Goal: Task Accomplishment & Management: Manage account settings

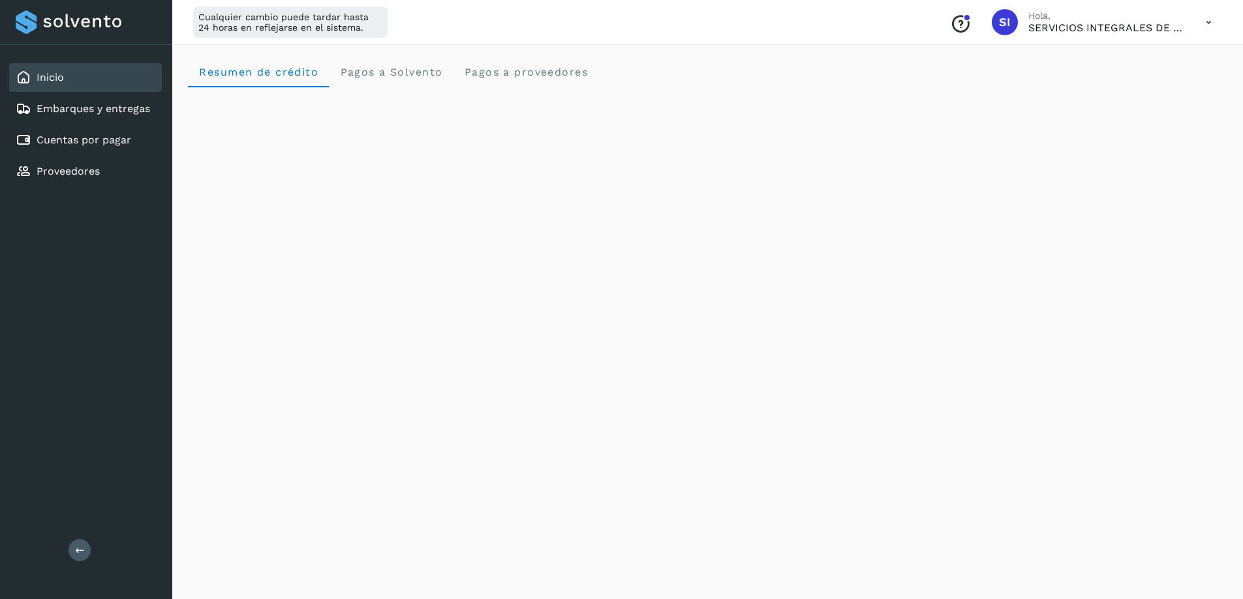
scroll to position [130, 0]
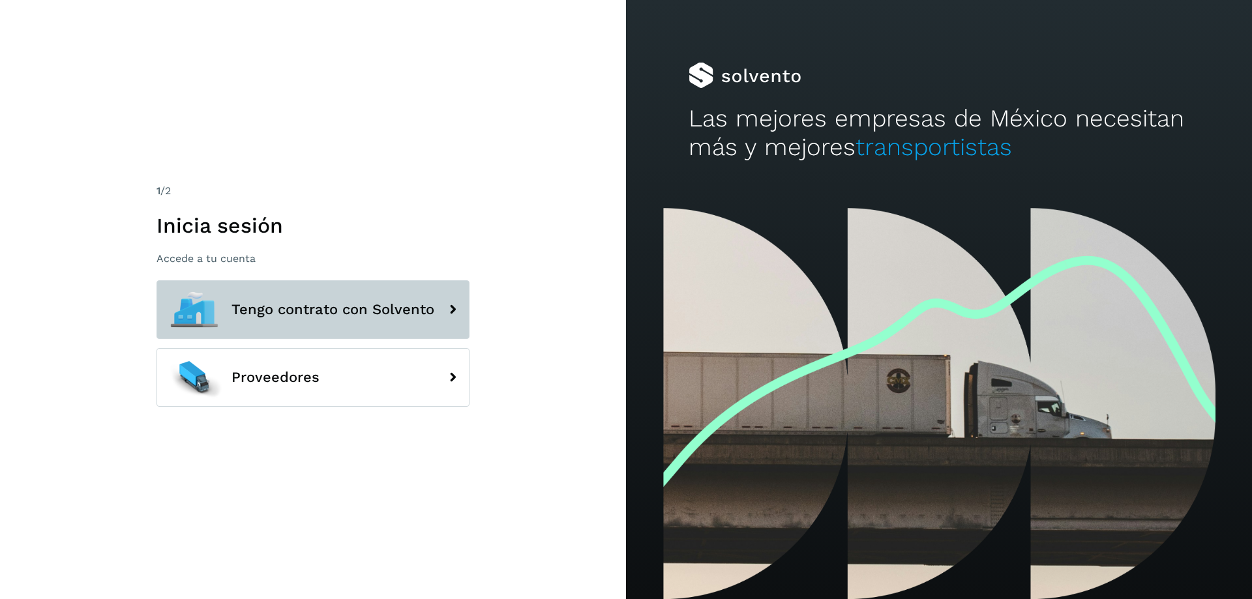
click at [449, 314] on icon at bounding box center [453, 310] width 26 height 26
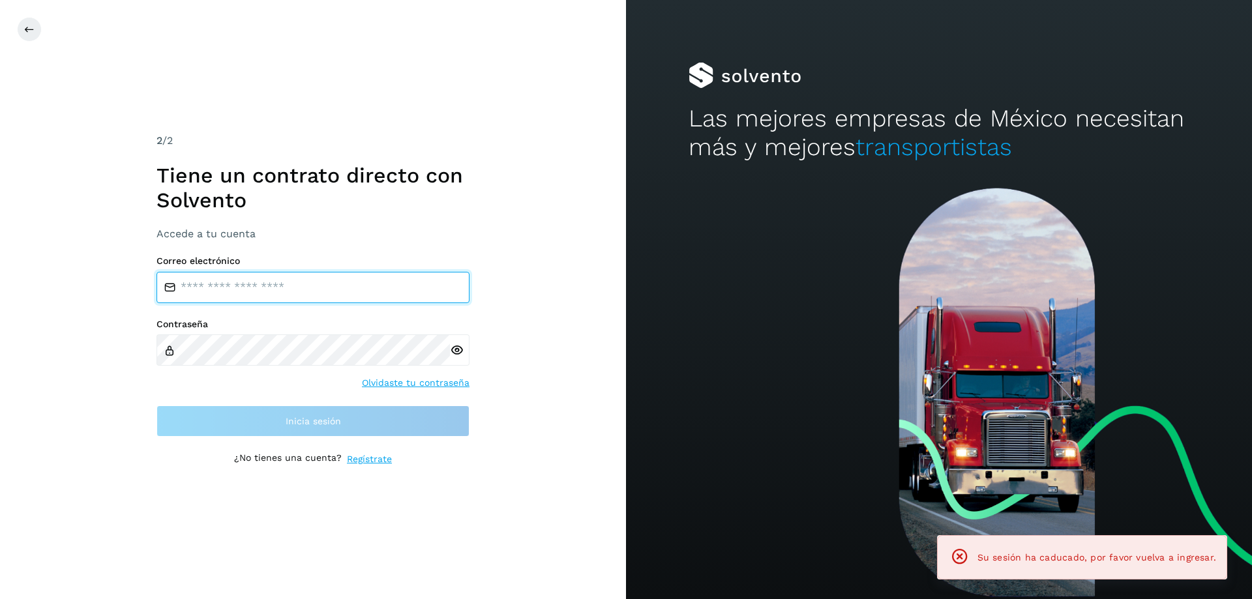
type input "**********"
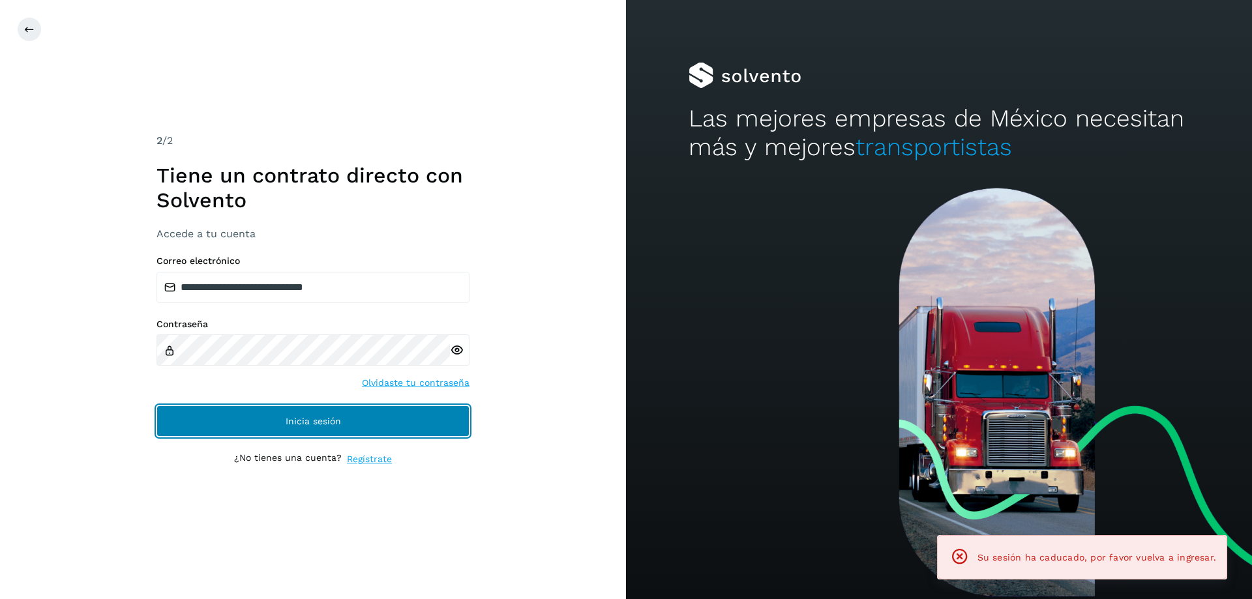
click at [286, 419] on span "Inicia sesión" at bounding box center [313, 421] width 55 height 9
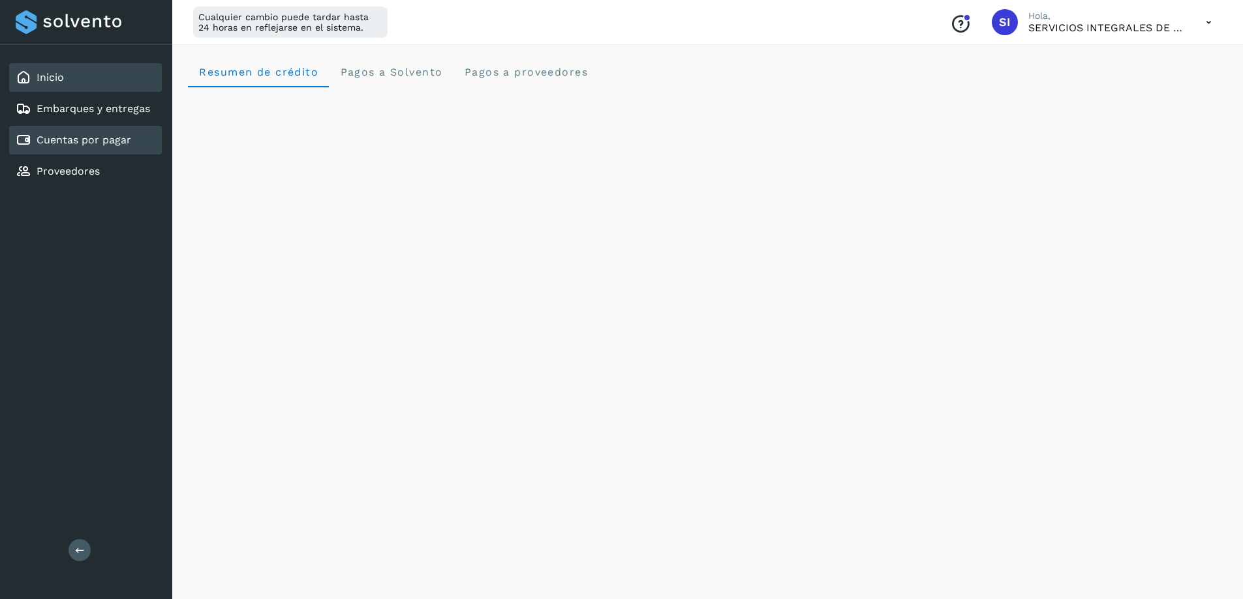
click at [100, 141] on link "Cuentas por pagar" at bounding box center [84, 140] width 95 height 12
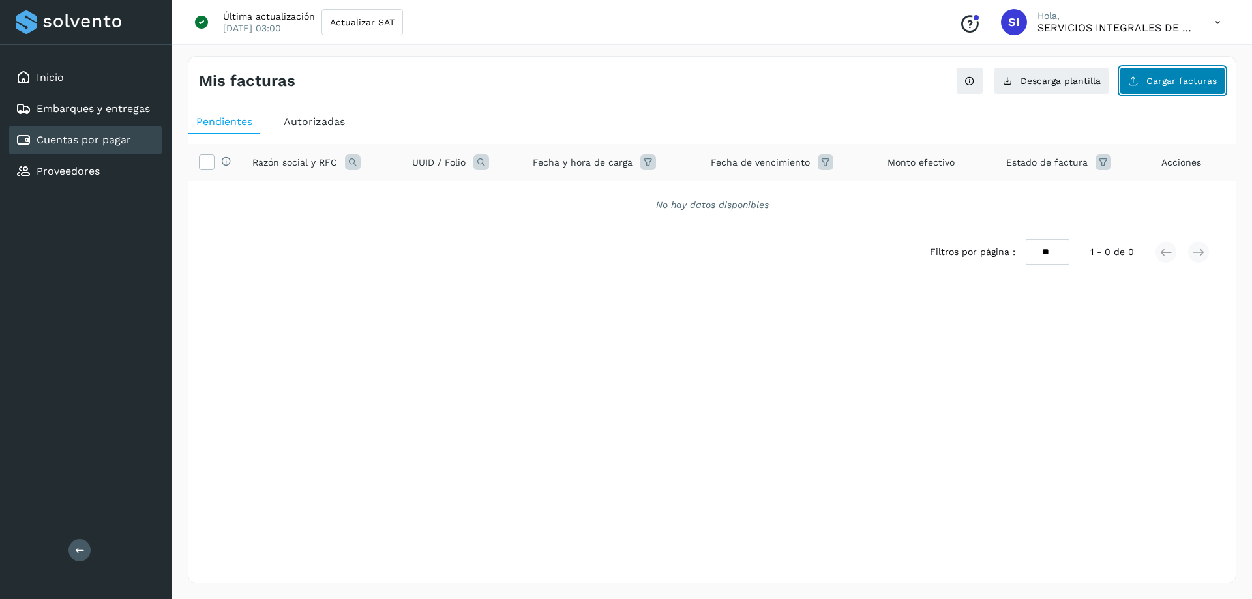
click at [1157, 77] on span "Cargar facturas" at bounding box center [1182, 80] width 70 height 9
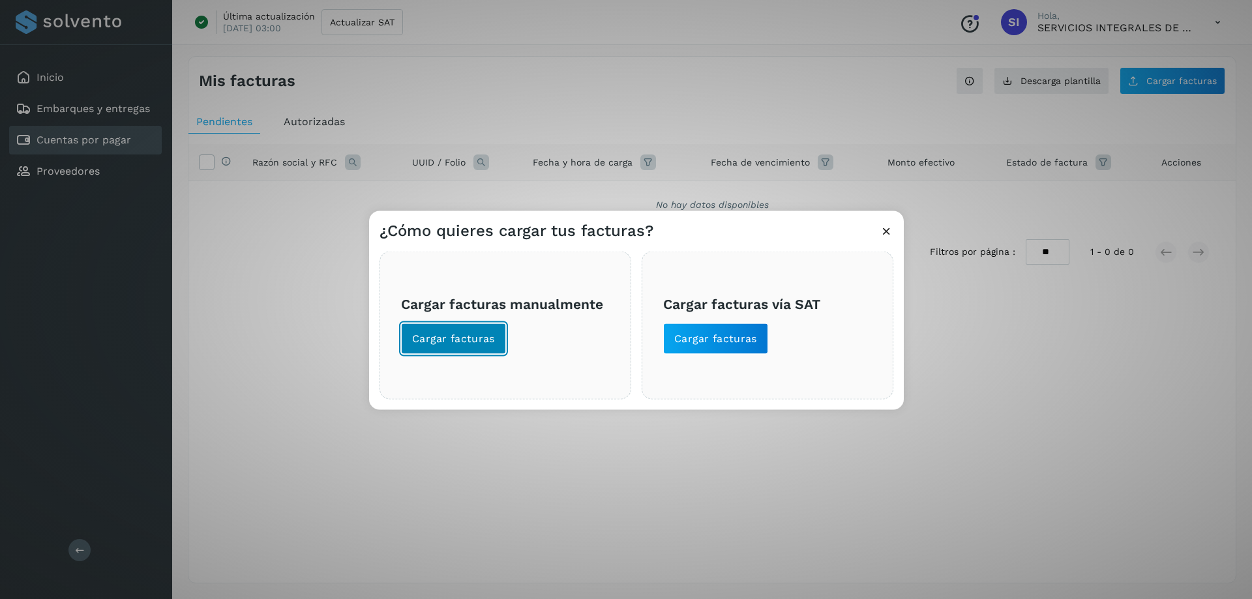
click at [471, 339] on span "Cargar facturas" at bounding box center [453, 338] width 83 height 14
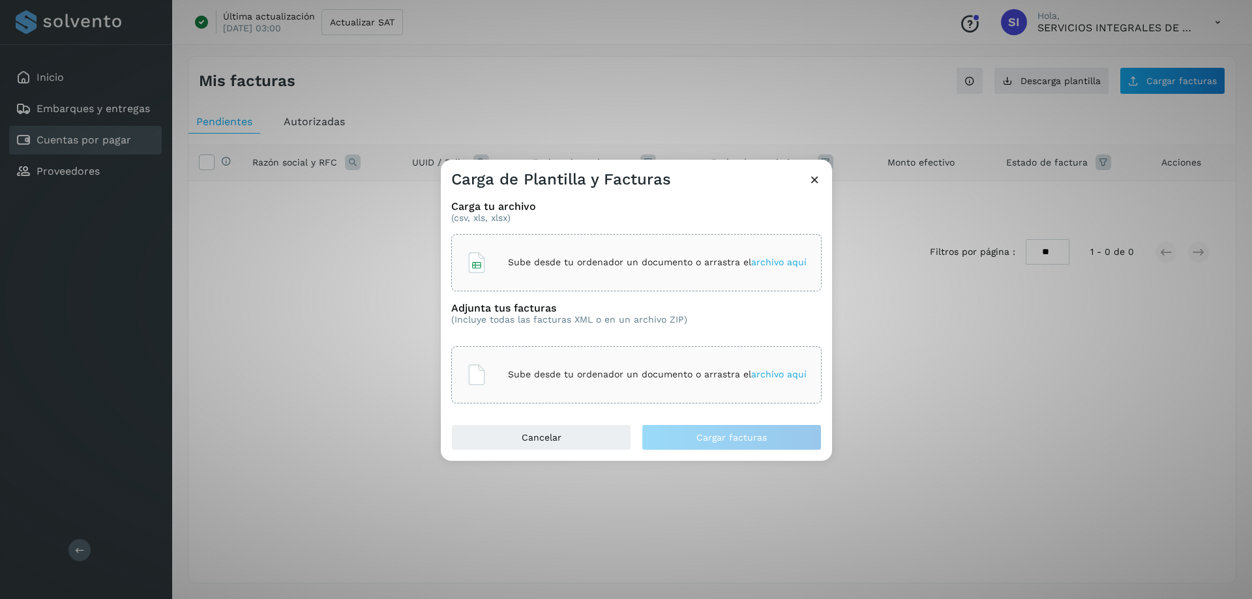
click at [552, 253] on div "Sube desde tu ordenador un documento o arrastra el archivo aquí" at bounding box center [636, 262] width 340 height 35
click at [526, 382] on div "Sube desde tu ordenador un documento o arrastra el archivo aquí" at bounding box center [636, 374] width 340 height 35
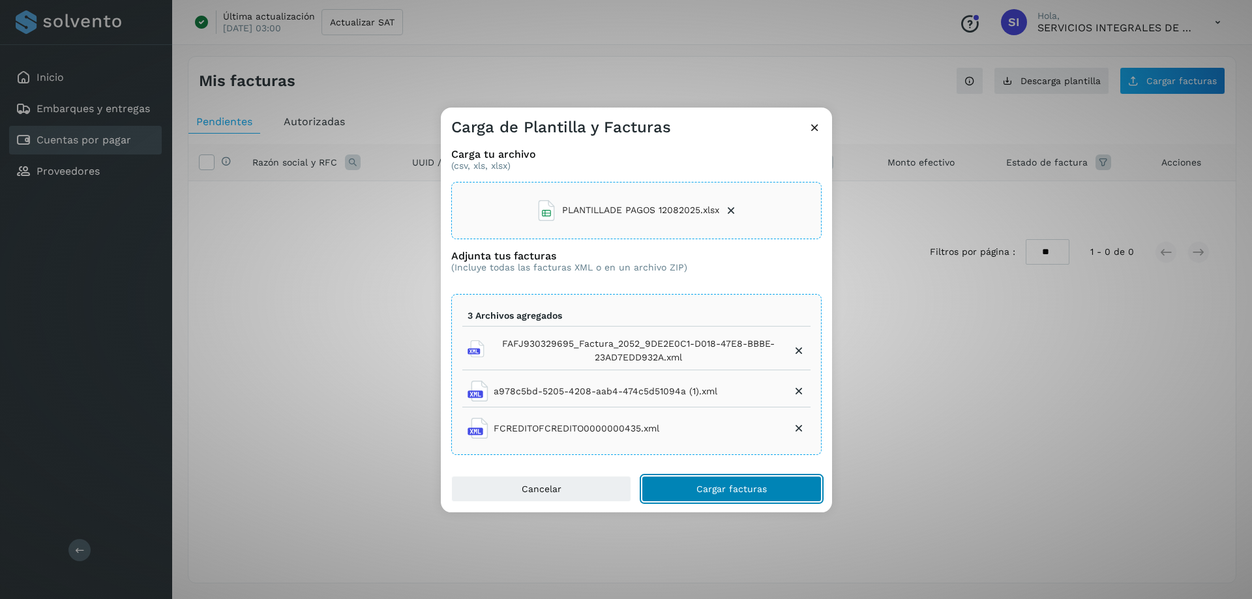
click at [686, 492] on button "Cargar facturas" at bounding box center [732, 489] width 180 height 26
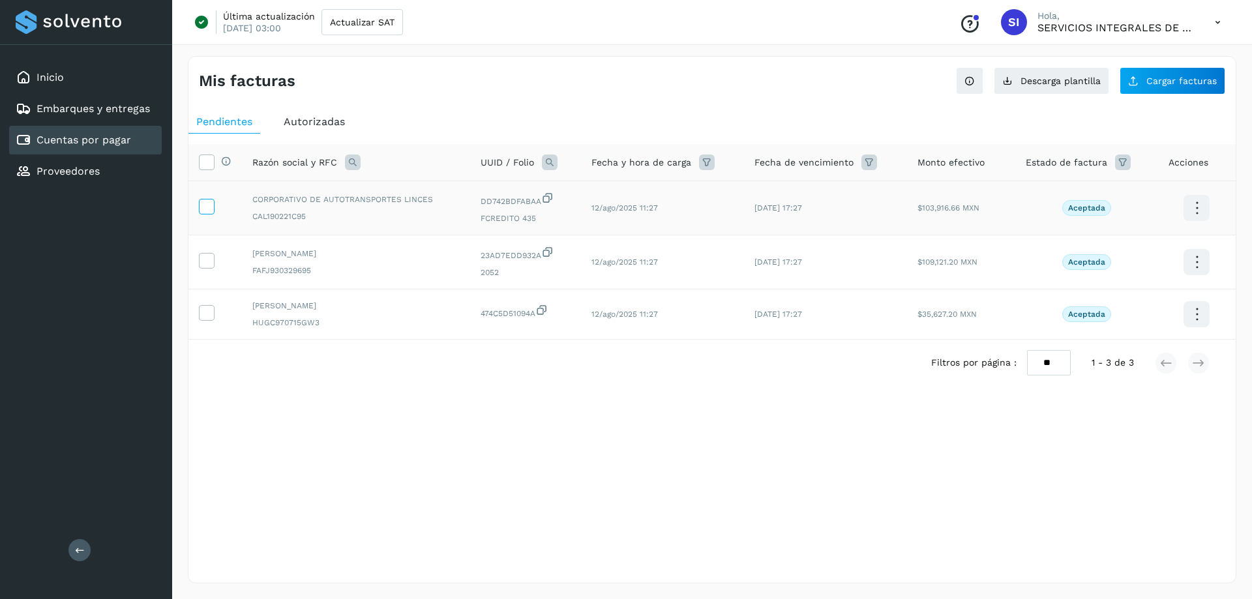
click at [204, 206] on icon at bounding box center [207, 206] width 14 height 14
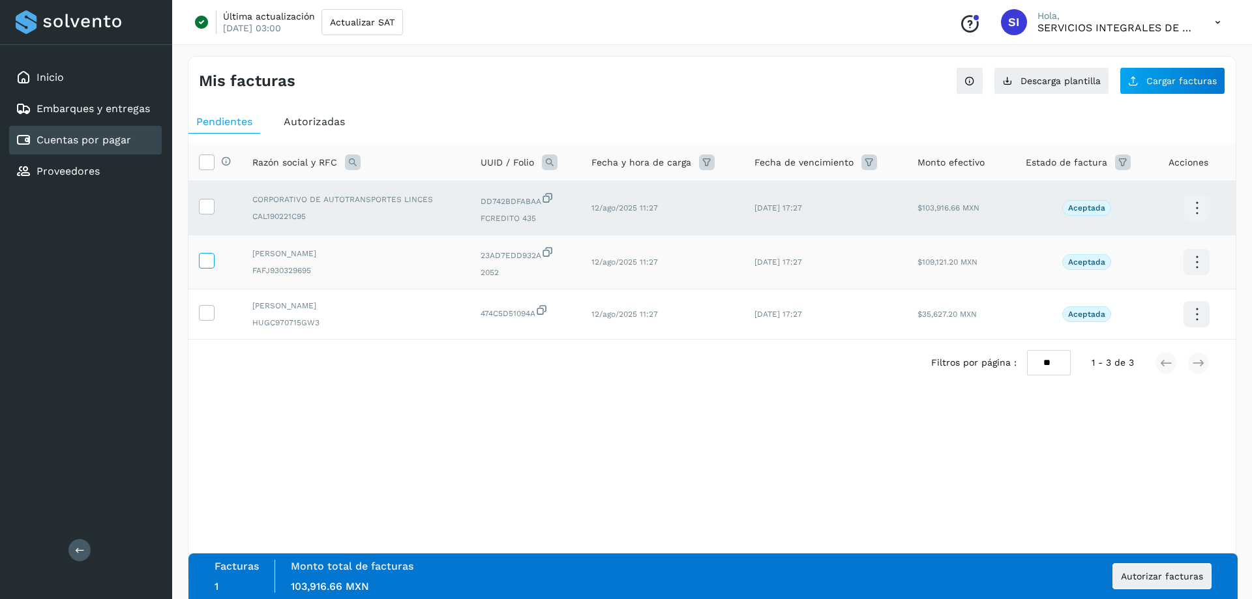
click at [207, 260] on icon at bounding box center [207, 260] width 14 height 14
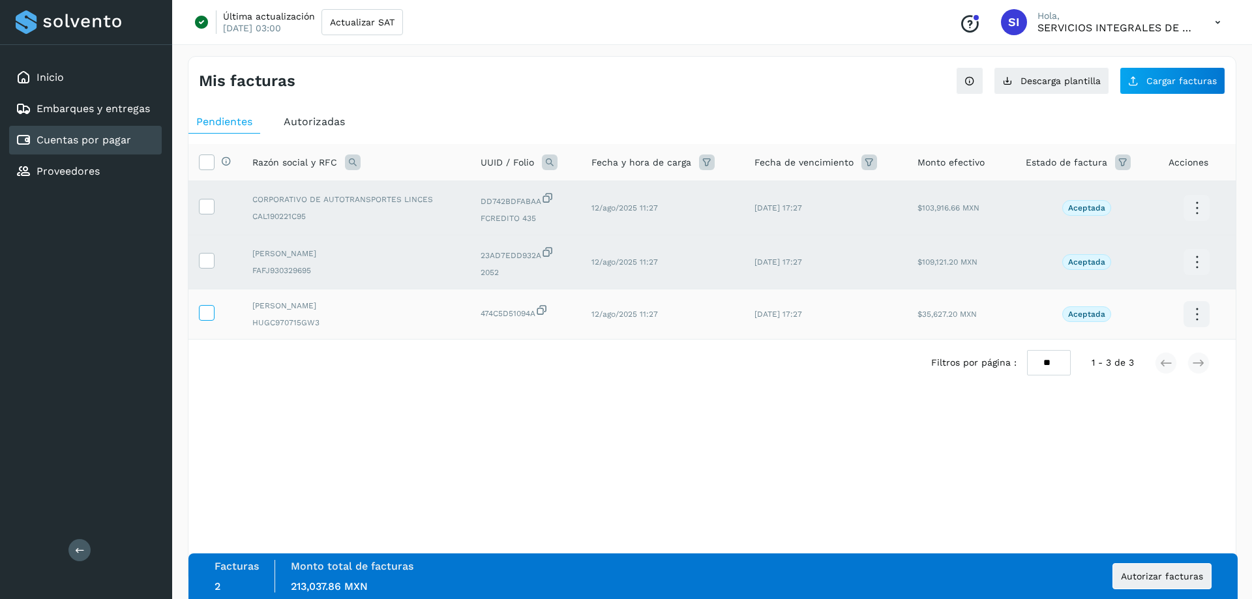
click at [205, 315] on icon at bounding box center [207, 312] width 14 height 14
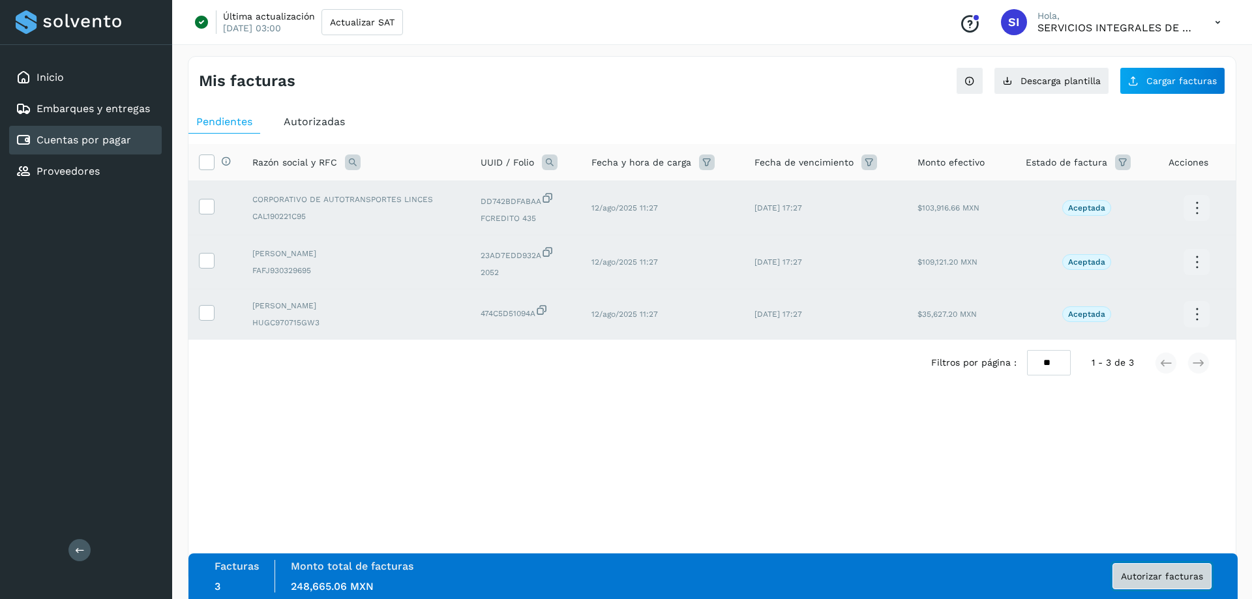
click at [1164, 573] on span "Autorizar facturas" at bounding box center [1162, 576] width 82 height 9
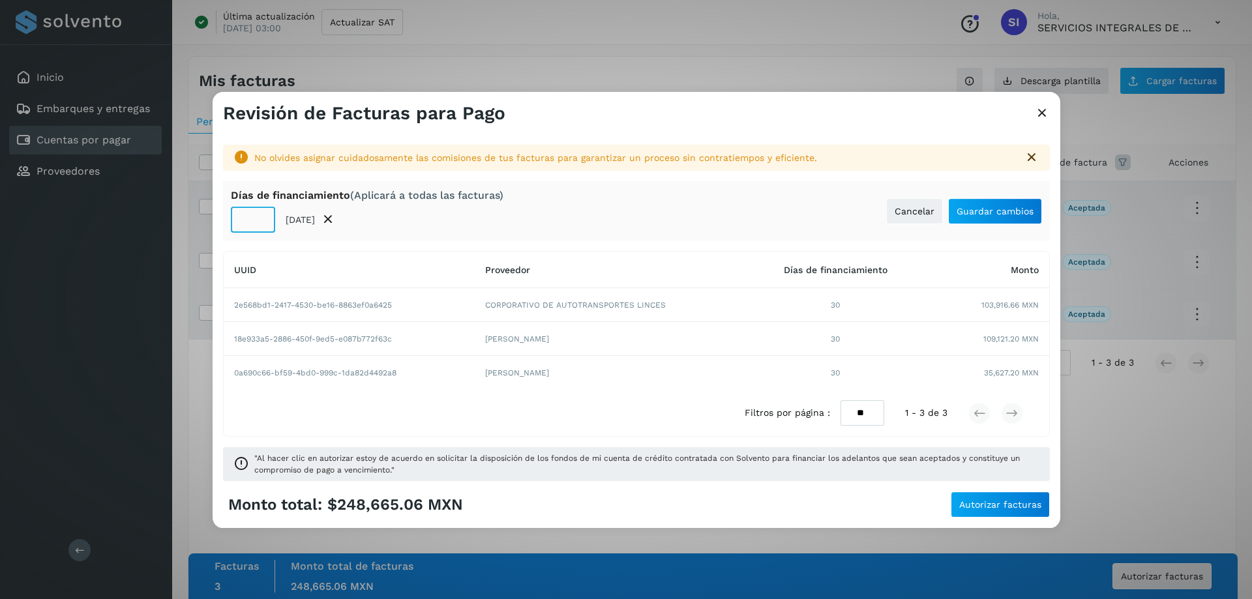
drag, startPoint x: 253, startPoint y: 220, endPoint x: 241, endPoint y: 222, distance: 11.9
click at [241, 222] on input "**" at bounding box center [253, 220] width 44 height 26
type input "*"
click at [971, 503] on span "Autorizar facturas" at bounding box center [1001, 504] width 82 height 9
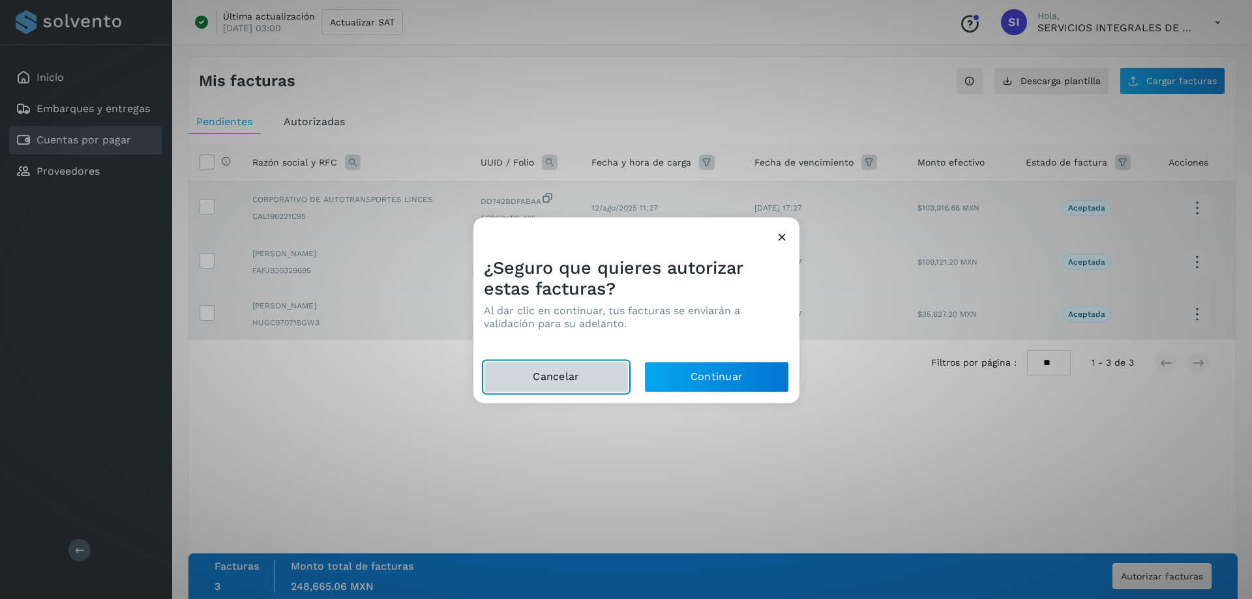
click at [580, 374] on button "Cancelar" at bounding box center [556, 376] width 145 height 31
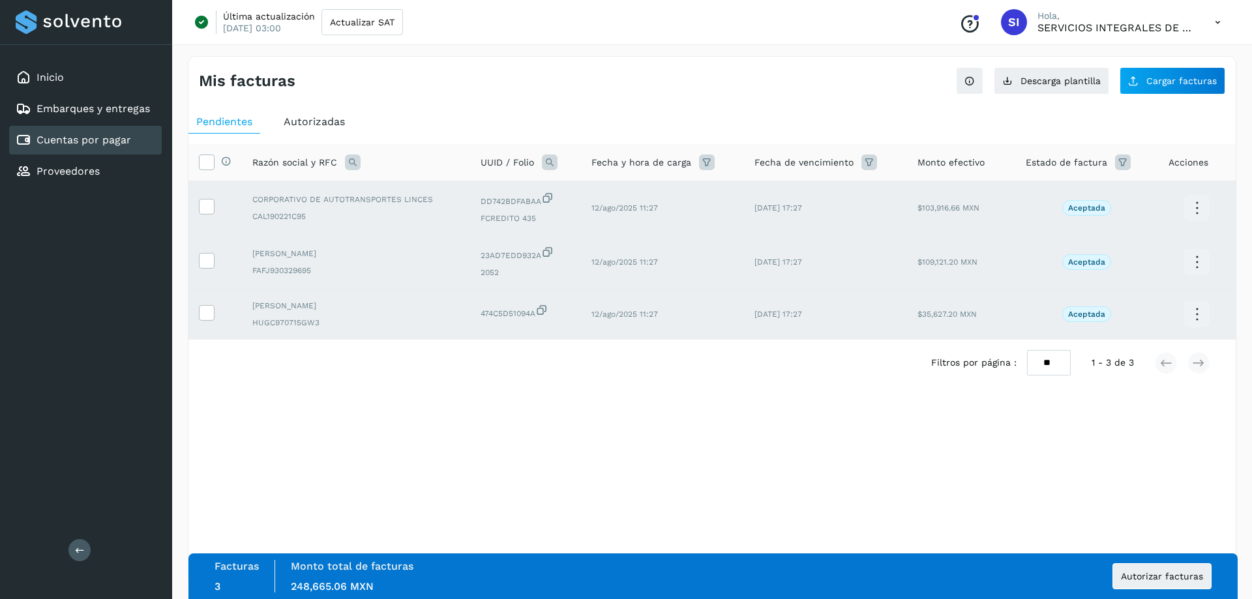
click at [1194, 205] on icon at bounding box center [1197, 208] width 31 height 31
click at [684, 395] on div at bounding box center [626, 299] width 1252 height 599
click at [209, 159] on icon at bounding box center [207, 162] width 14 height 14
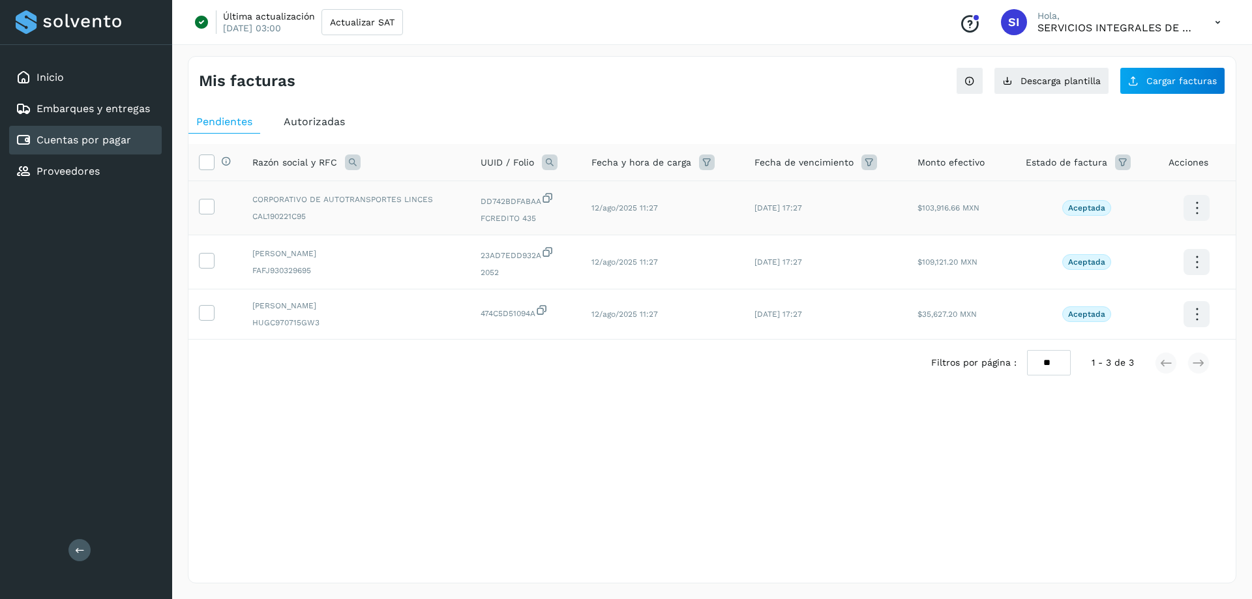
click at [395, 454] on div "Mis facturas Ver instrucciones para cargar Facturas Descarga plantilla Cargar f…" at bounding box center [712, 320] width 1049 height 528
click at [312, 121] on span "Autorizadas" at bounding box center [314, 121] width 61 height 12
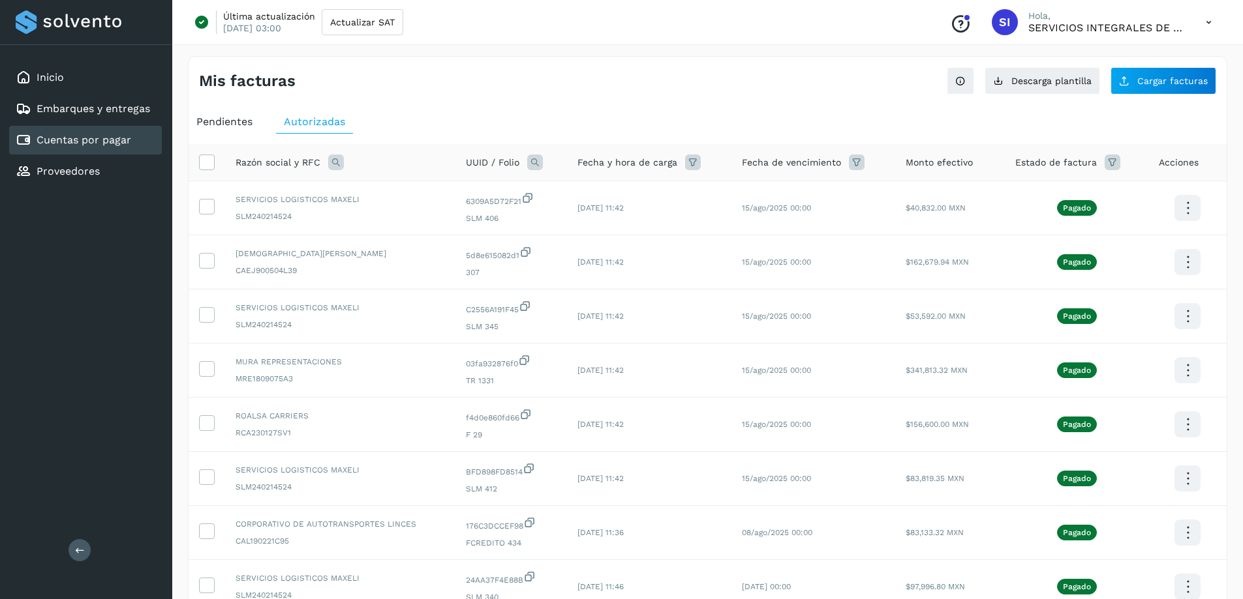
click at [232, 117] on span "Pendientes" at bounding box center [224, 121] width 56 height 12
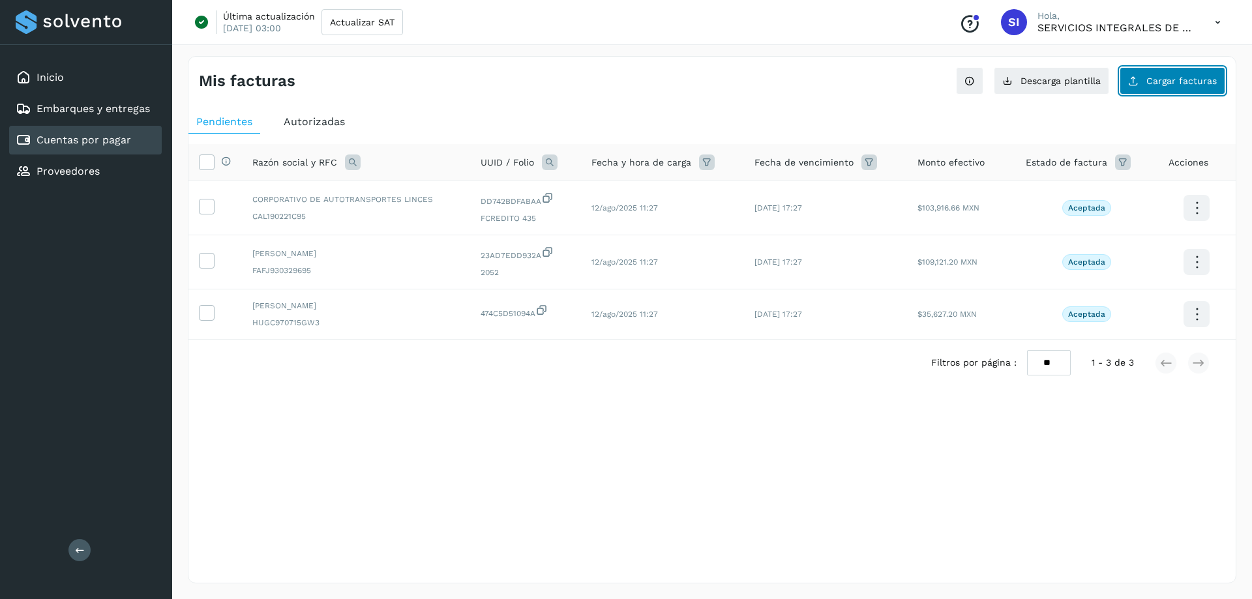
click at [1157, 79] on span "Cargar facturas" at bounding box center [1182, 80] width 70 height 9
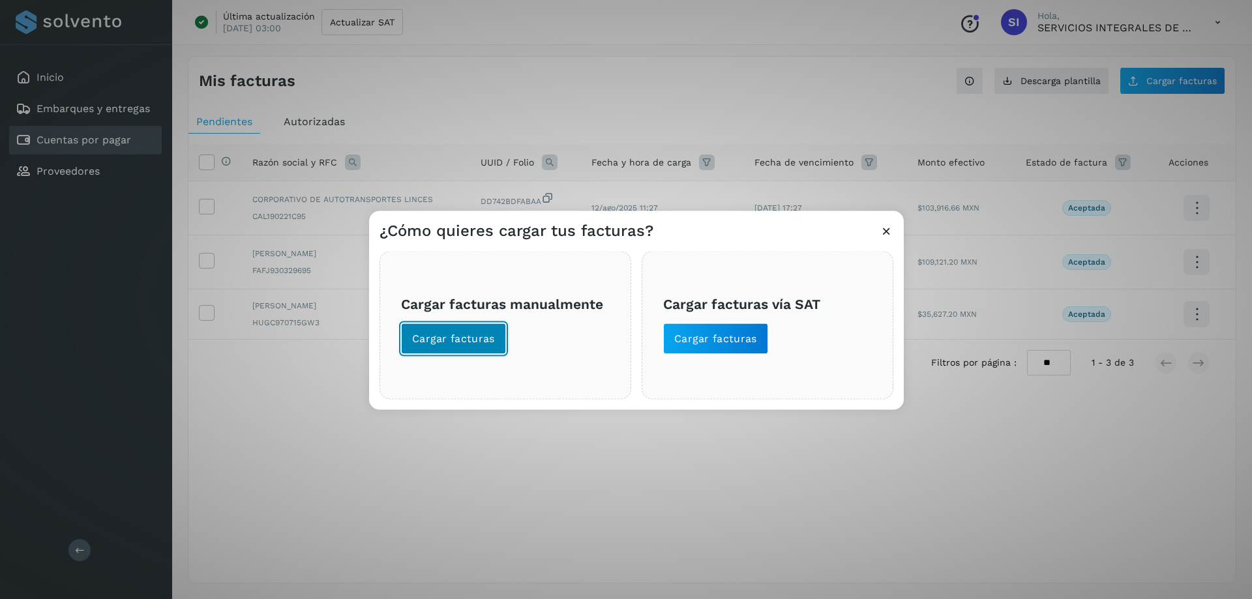
click at [450, 335] on span "Cargar facturas" at bounding box center [453, 338] width 83 height 14
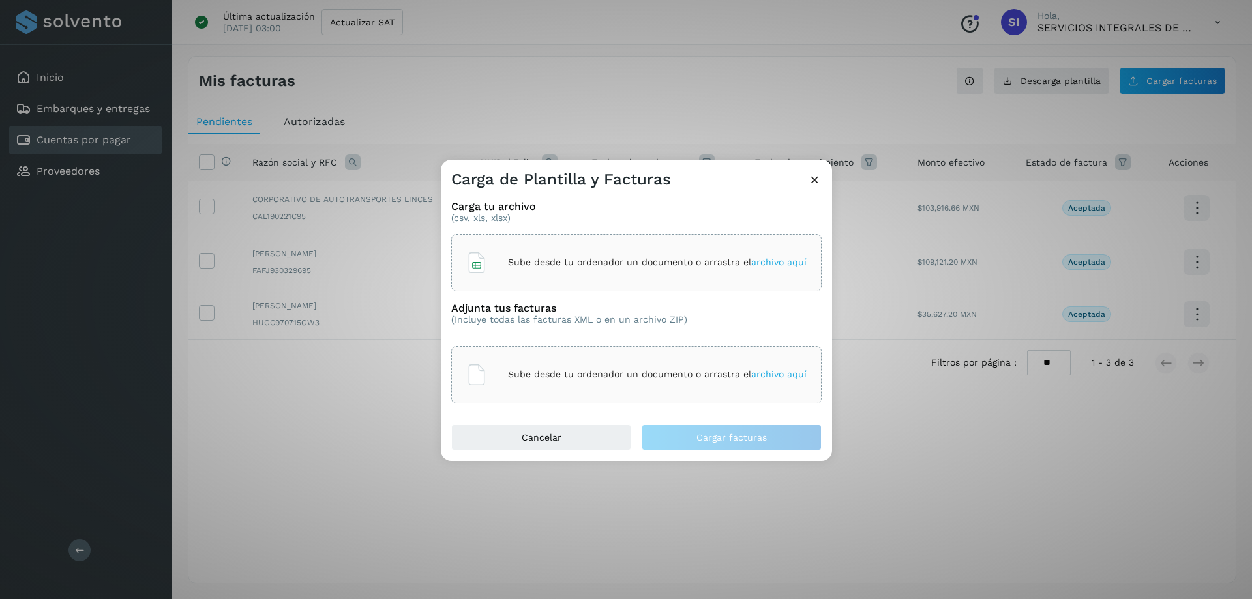
click at [816, 183] on icon at bounding box center [815, 180] width 14 height 14
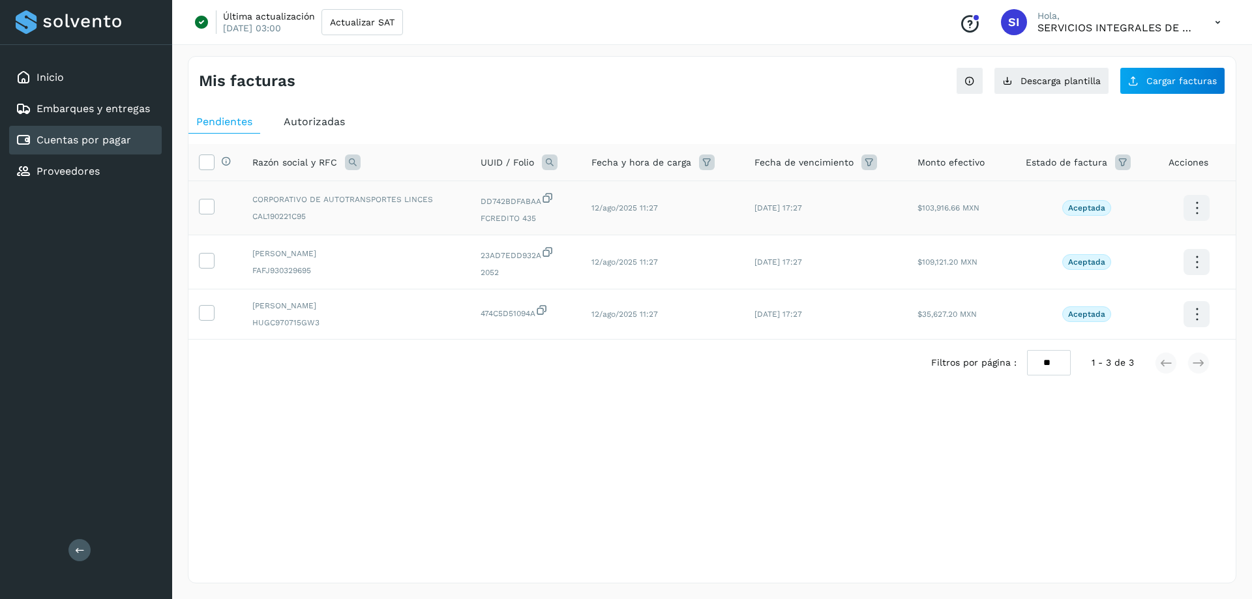
click at [770, 216] on td "12/ago/2025 17:27" at bounding box center [825, 208] width 162 height 54
click at [770, 212] on span "12/ago/2025 17:27" at bounding box center [779, 208] width 48 height 9
click at [780, 262] on span "12/ago/2025 17:27" at bounding box center [779, 262] width 48 height 9
drag, startPoint x: 201, startPoint y: 204, endPoint x: 200, endPoint y: 216, distance: 11.8
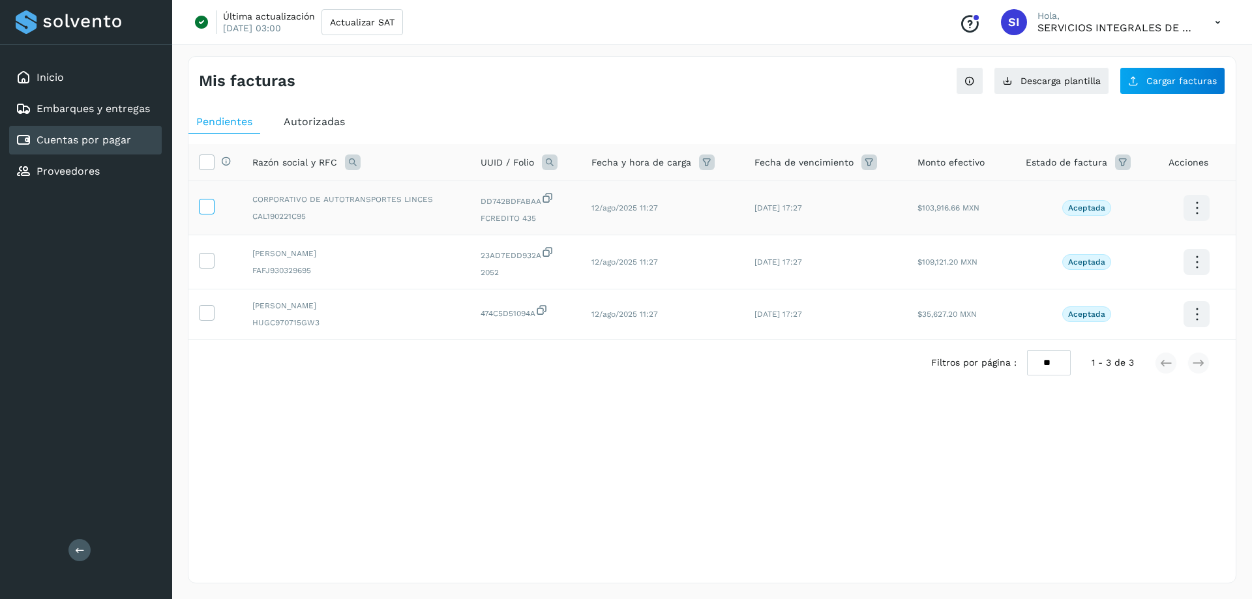
click at [202, 204] on icon at bounding box center [207, 206] width 14 height 14
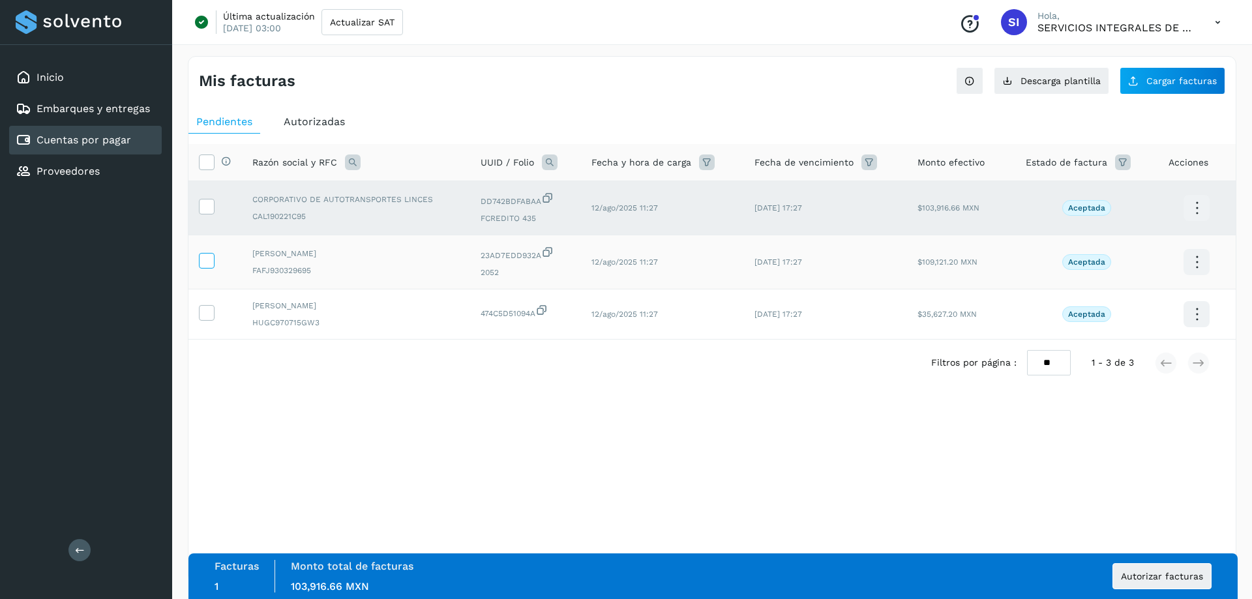
click at [206, 265] on icon at bounding box center [207, 260] width 14 height 14
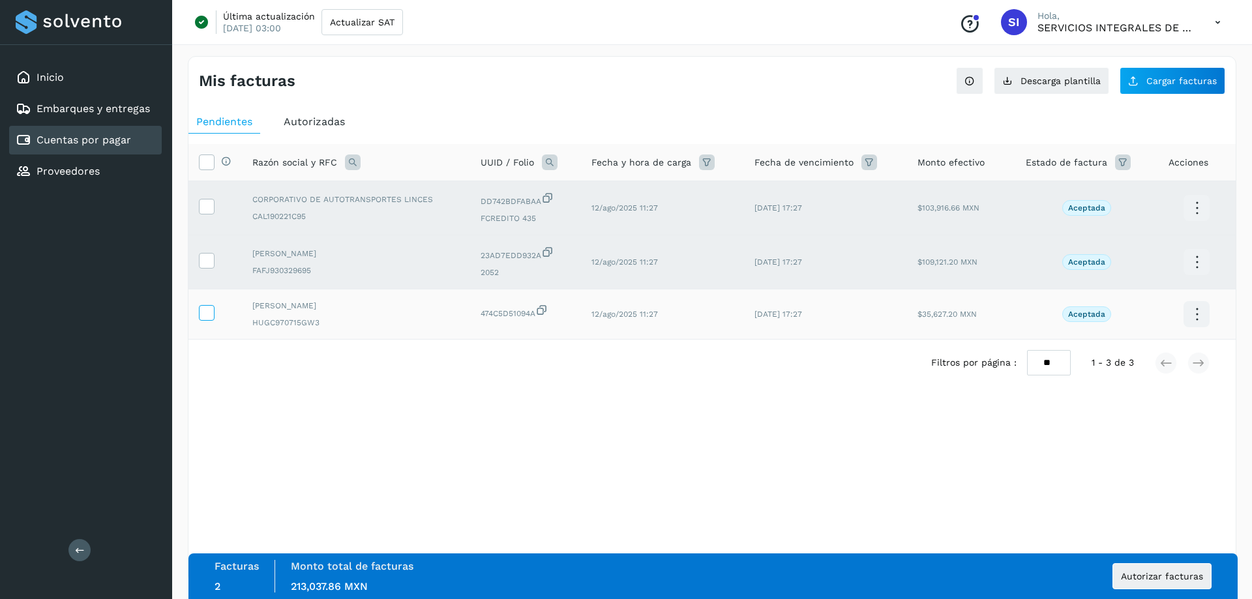
click at [210, 314] on icon at bounding box center [207, 312] width 14 height 14
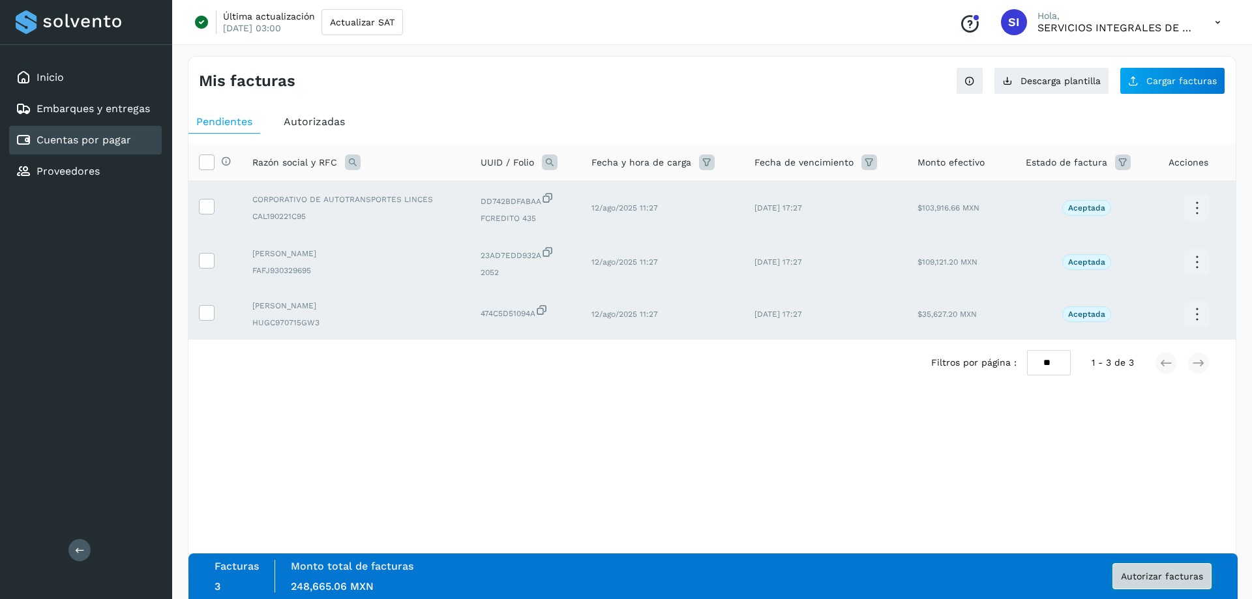
click at [1158, 581] on span "Autorizar facturas" at bounding box center [1162, 576] width 82 height 9
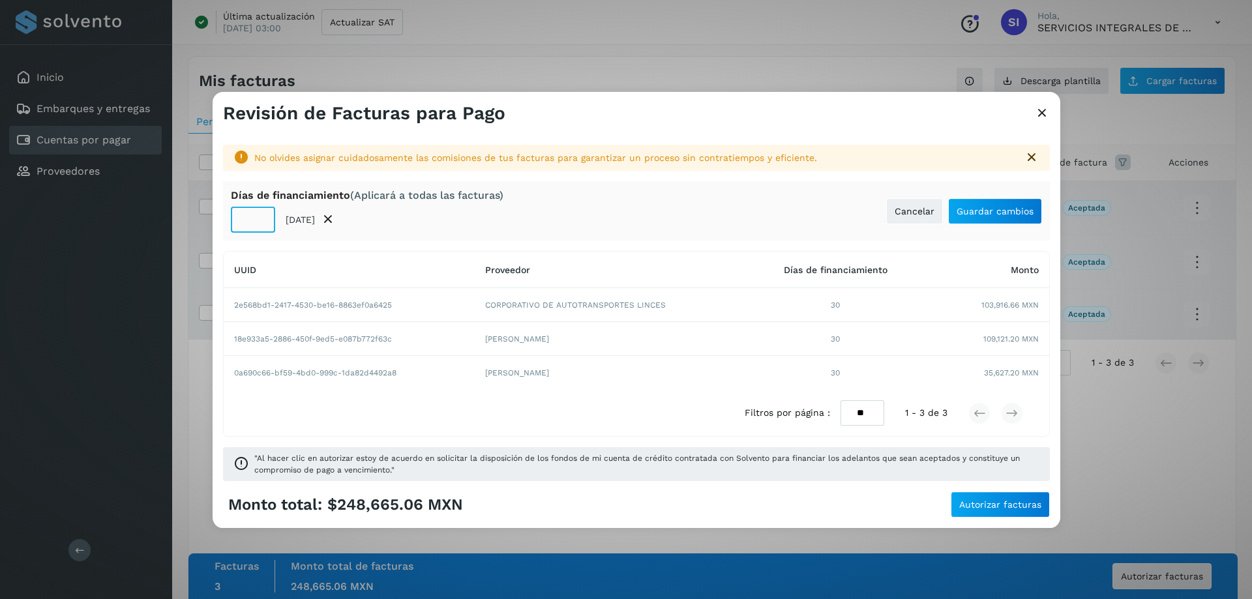
drag, startPoint x: 254, startPoint y: 212, endPoint x: 241, endPoint y: 219, distance: 14.9
click at [241, 219] on input "**" at bounding box center [253, 220] width 44 height 26
type input "*"
click at [1006, 205] on button "Guardar cambios" at bounding box center [995, 211] width 94 height 26
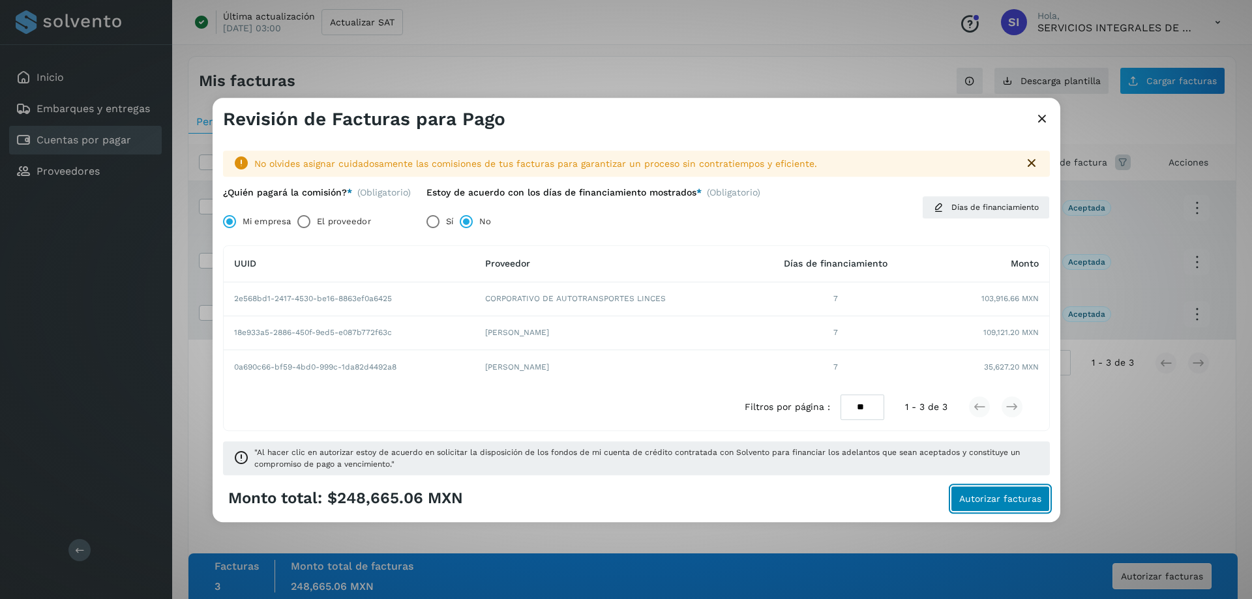
click at [988, 497] on span "Autorizar facturas" at bounding box center [1001, 498] width 82 height 9
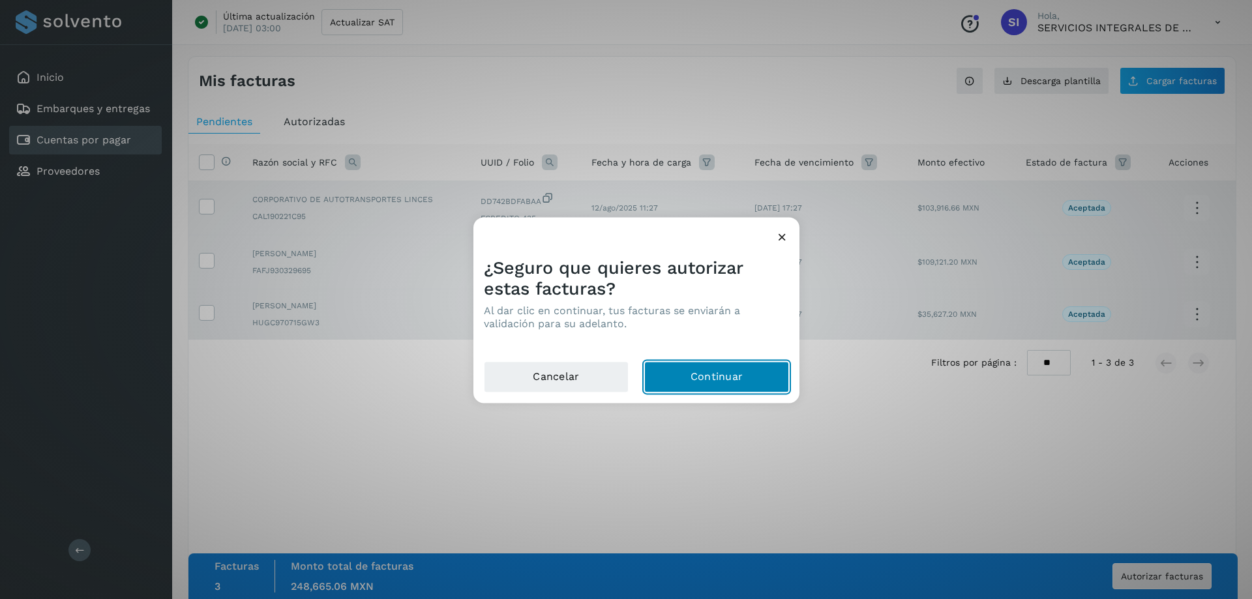
click at [726, 374] on button "Continuar" at bounding box center [716, 376] width 145 height 31
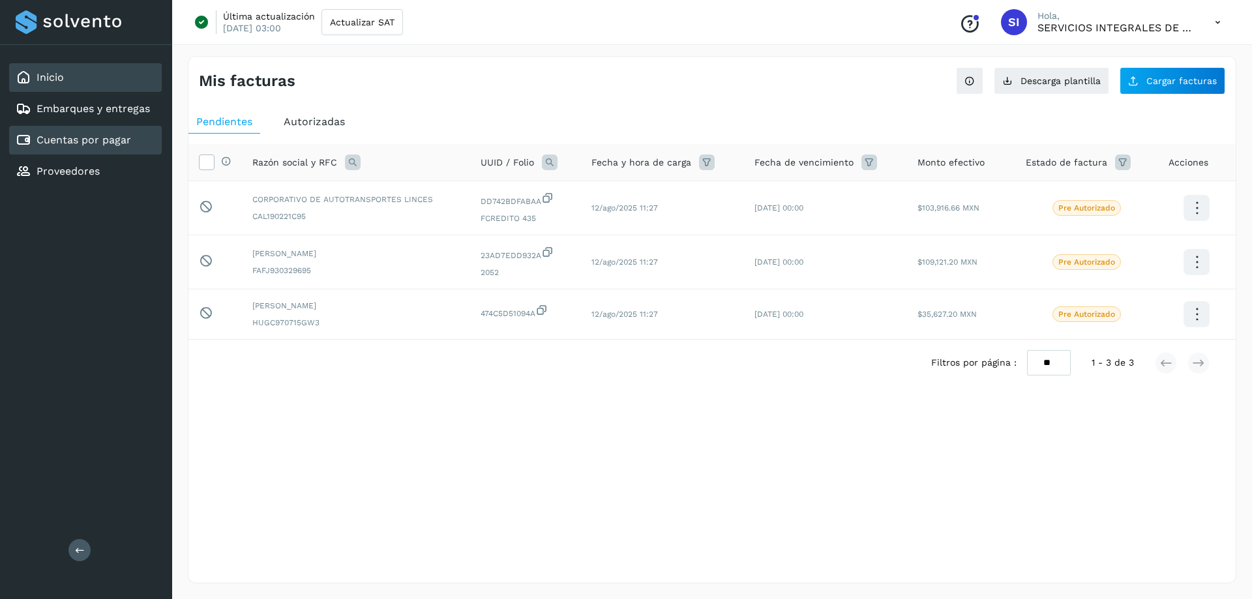
click at [48, 76] on link "Inicio" at bounding box center [50, 77] width 27 height 12
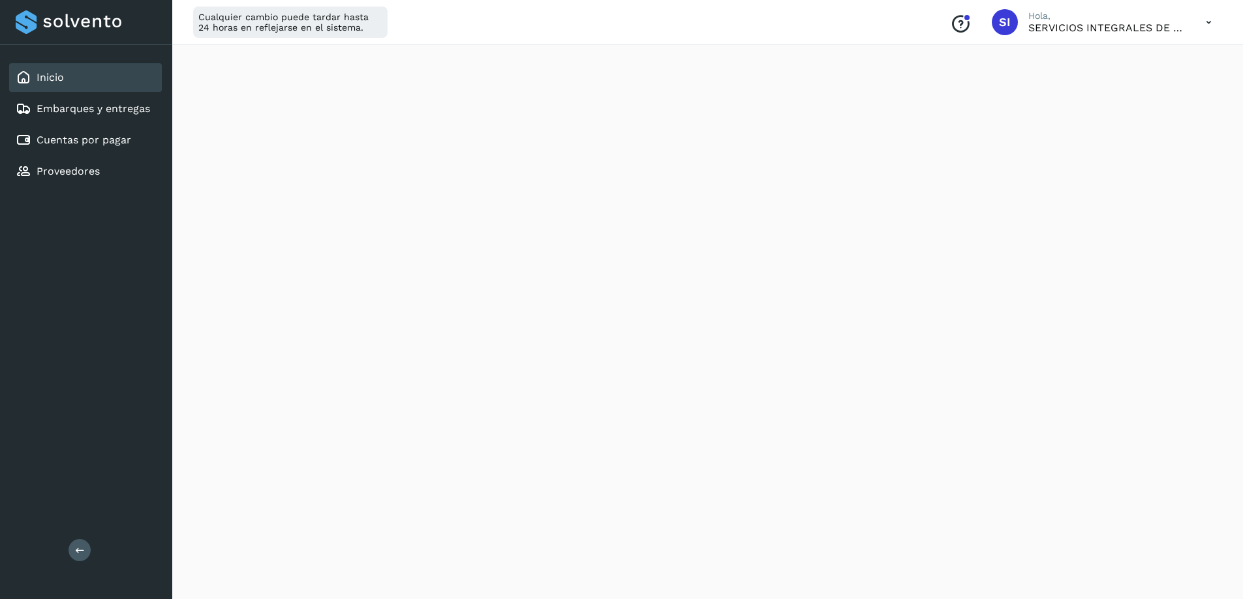
scroll to position [130, 0]
